Goal: Subscribe to service/newsletter

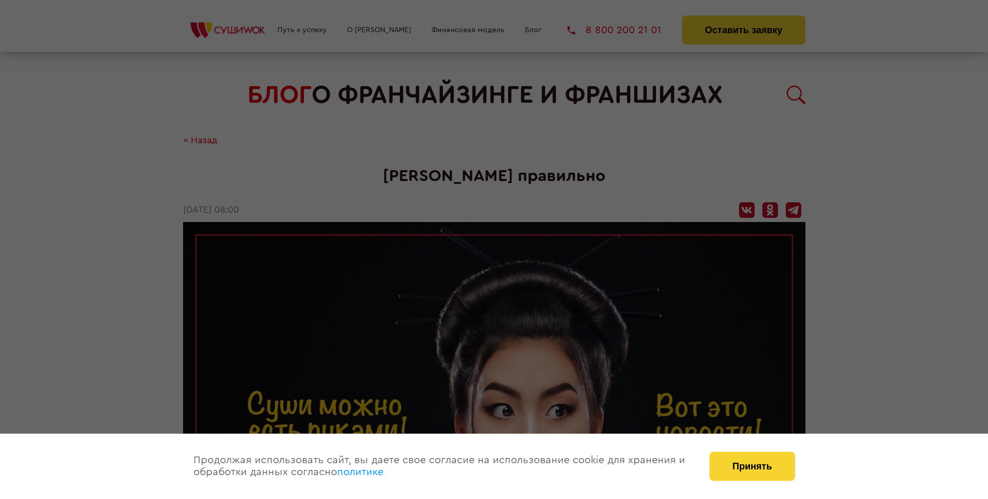
scroll to position [1226, 0]
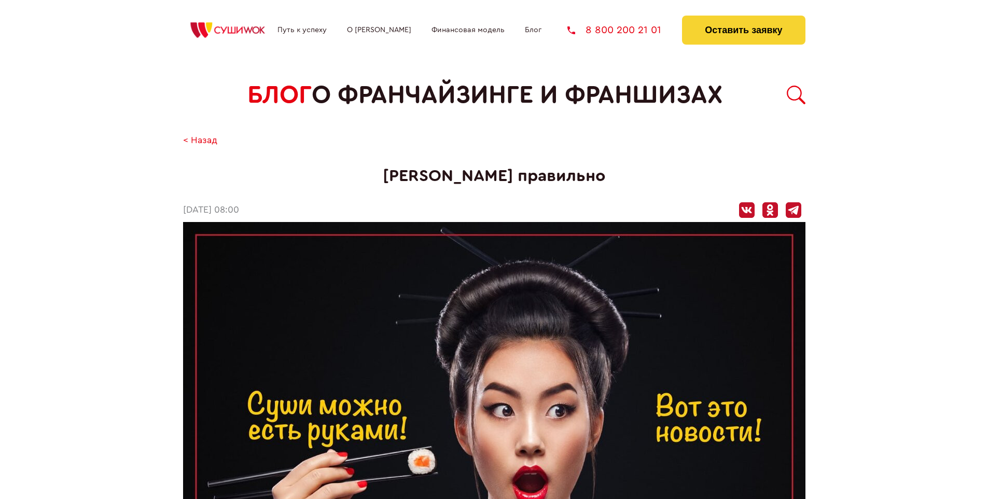
scroll to position [1226, 0]
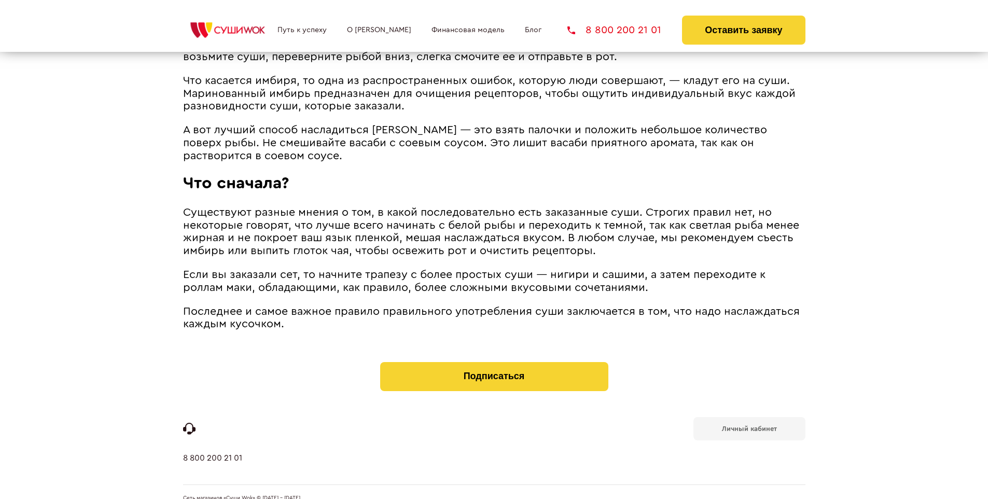
click at [749, 425] on b "Личный кабинет" at bounding box center [749, 428] width 55 height 7
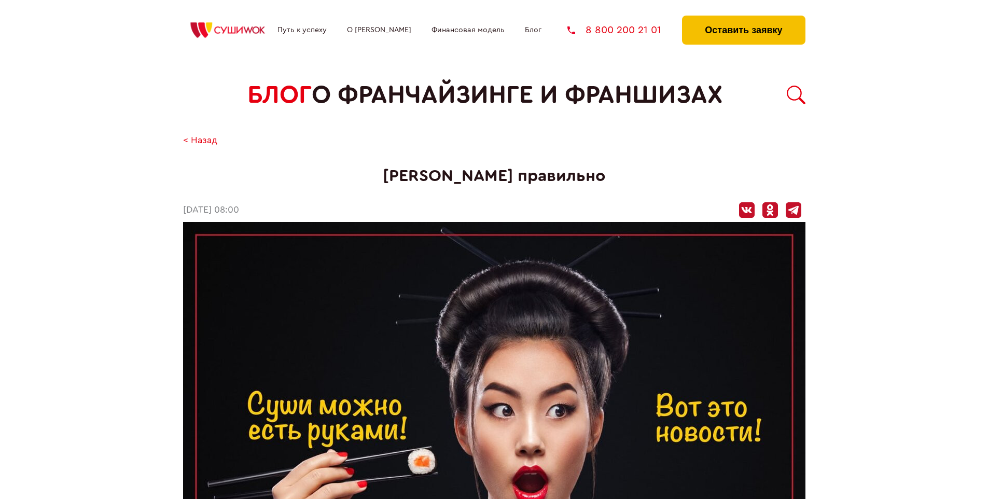
click at [743, 18] on button "Оставить заявку" at bounding box center [743, 30] width 123 height 29
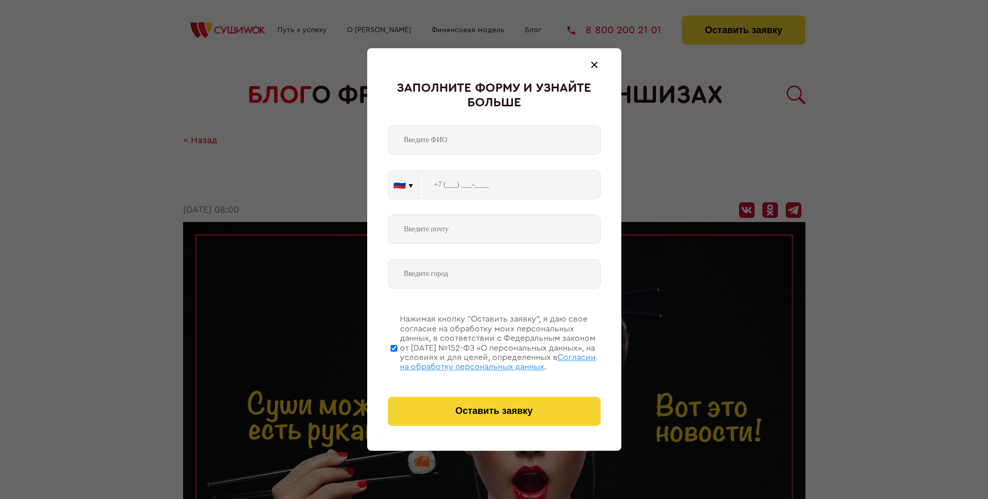
click at [481, 360] on span "Согласии на обработку персональных данных" at bounding box center [498, 362] width 196 height 18
click at [397, 360] on input "Нажимая кнопку “Оставить заявку”, я даю свое согласие на обработку моих персона…" at bounding box center [393, 347] width 7 height 83
checkbox input "false"
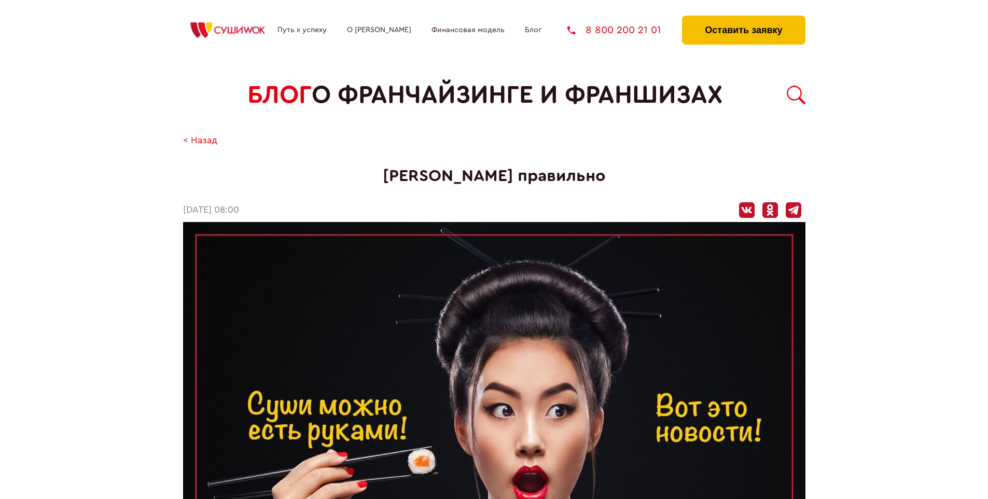
click at [743, 18] on button "Оставить заявку" at bounding box center [743, 30] width 123 height 29
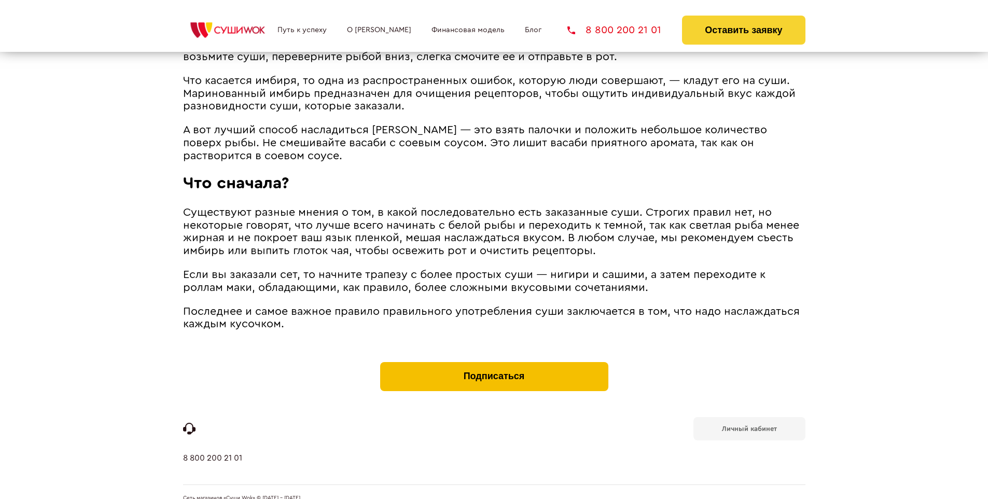
click at [494, 362] on button "Подписаться" at bounding box center [494, 376] width 228 height 29
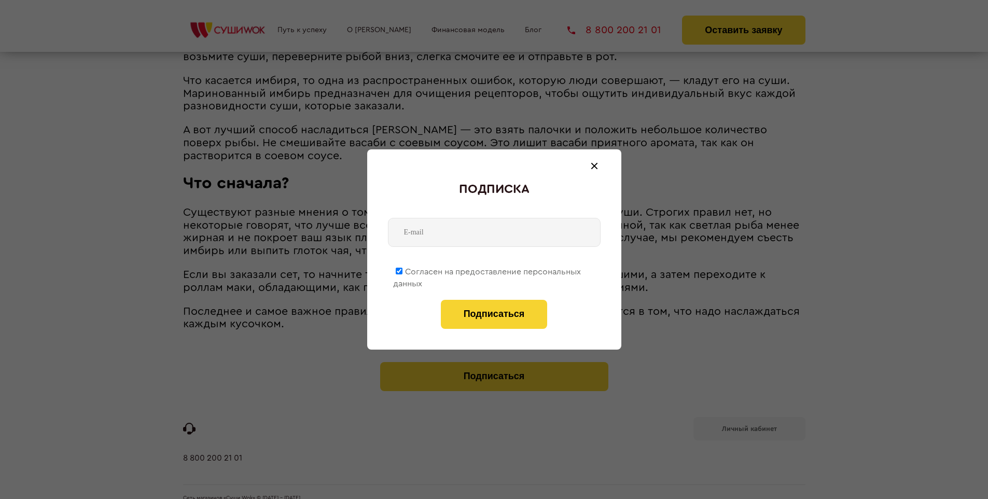
click at [487, 270] on span "Согласен на предоставление персональных данных" at bounding box center [487, 278] width 188 height 20
click at [402, 270] on input "Согласен на предоставление персональных данных" at bounding box center [399, 271] width 7 height 7
checkbox input "false"
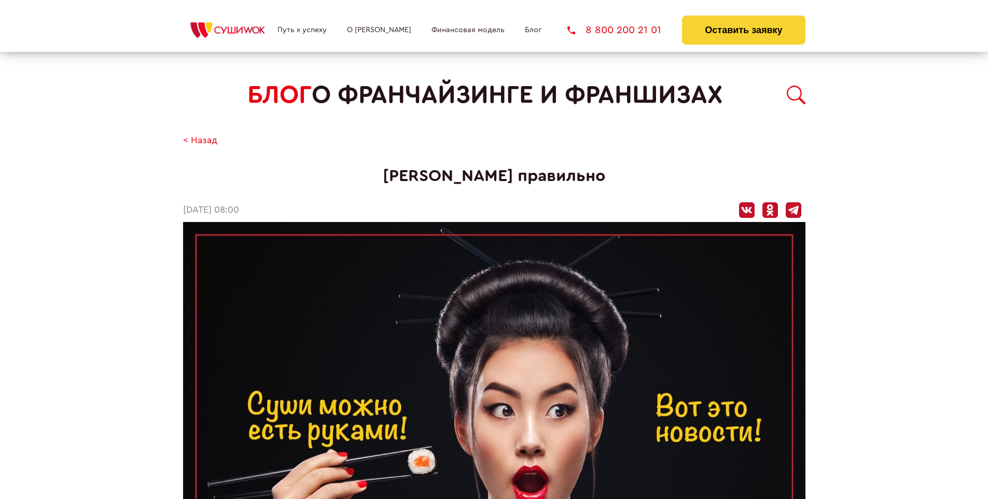
scroll to position [1226, 0]
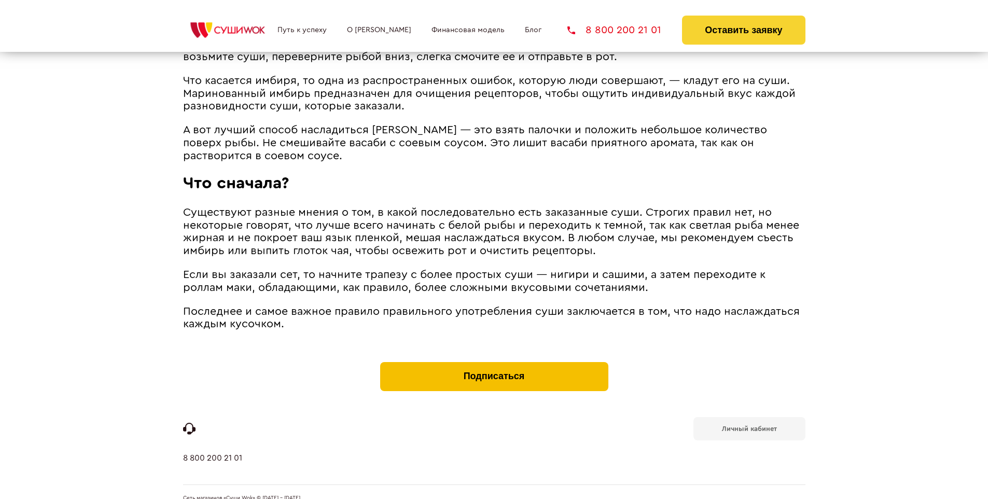
click at [494, 362] on button "Подписаться" at bounding box center [494, 376] width 228 height 29
